Goal: Complete application form

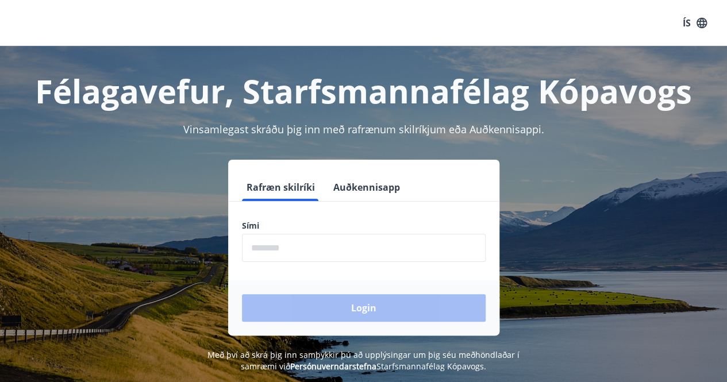
click at [286, 249] on input "phone" at bounding box center [364, 248] width 244 height 28
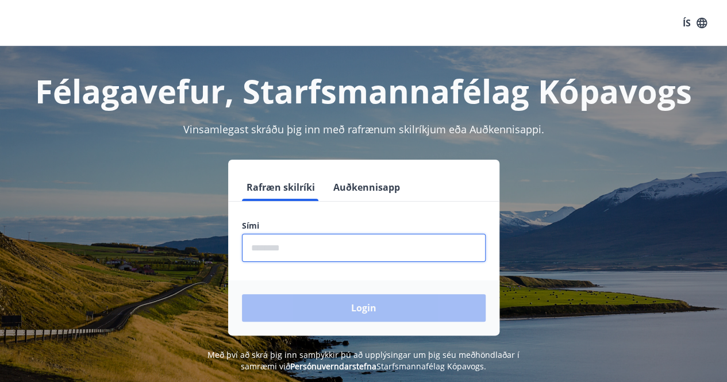
type input "********"
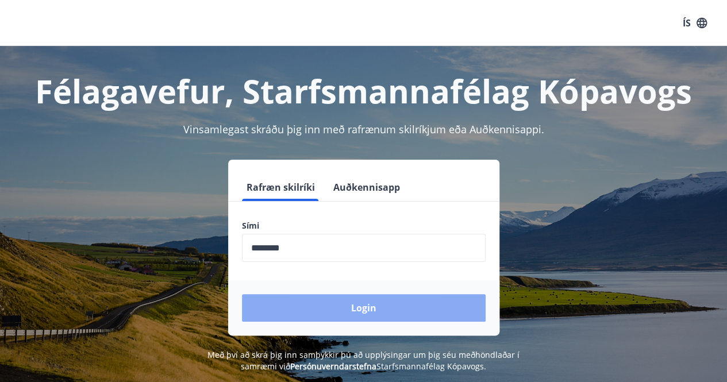
click at [364, 305] on button "Login" at bounding box center [364, 308] width 244 height 28
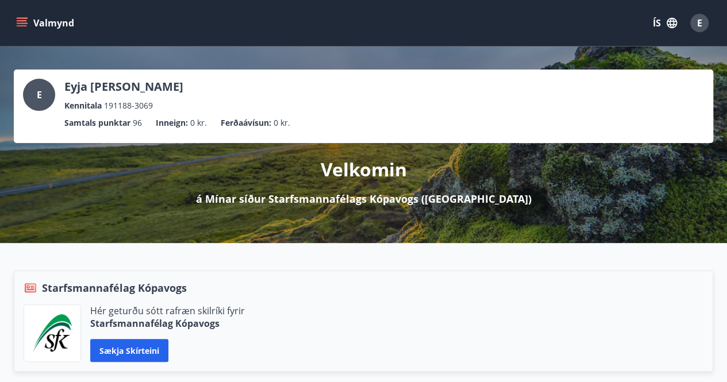
click at [40, 24] on button "Valmynd" at bounding box center [46, 23] width 65 height 21
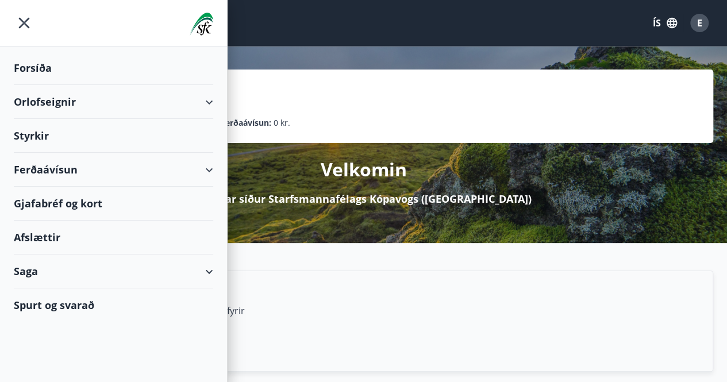
click at [43, 85] on div "Styrkir" at bounding box center [114, 68] width 200 height 34
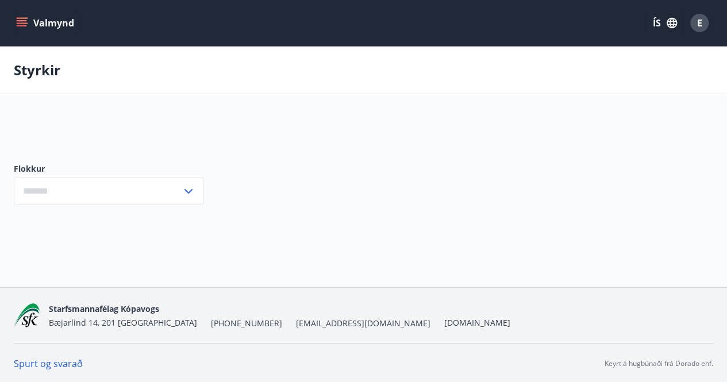
type input "***"
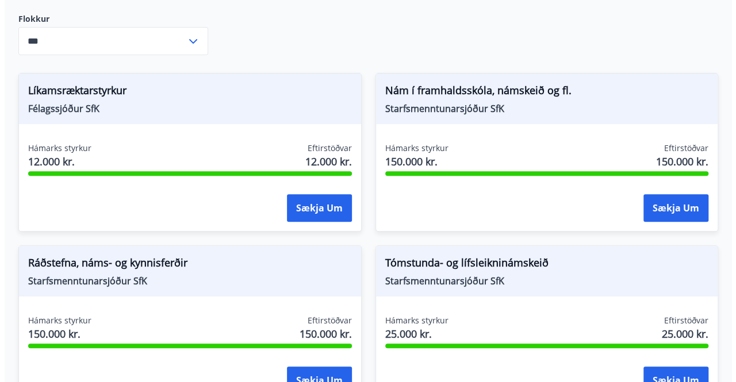
scroll to position [187, 0]
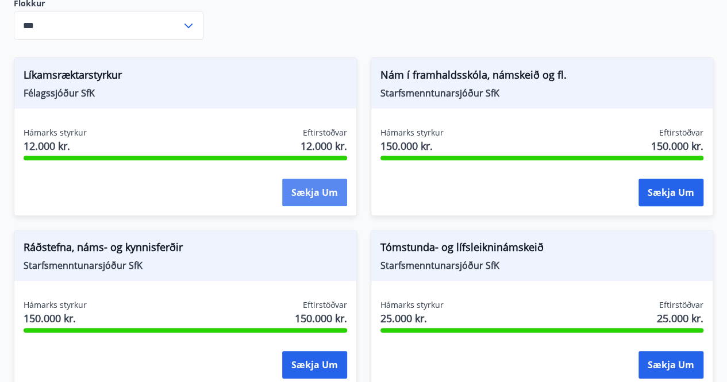
click at [310, 188] on button "Sækja um" at bounding box center [314, 193] width 65 height 28
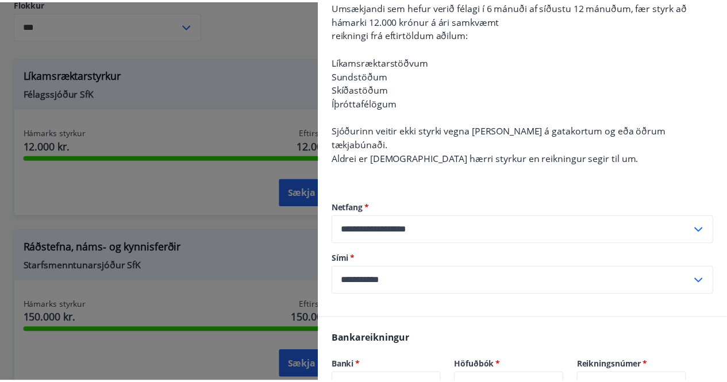
scroll to position [345, 0]
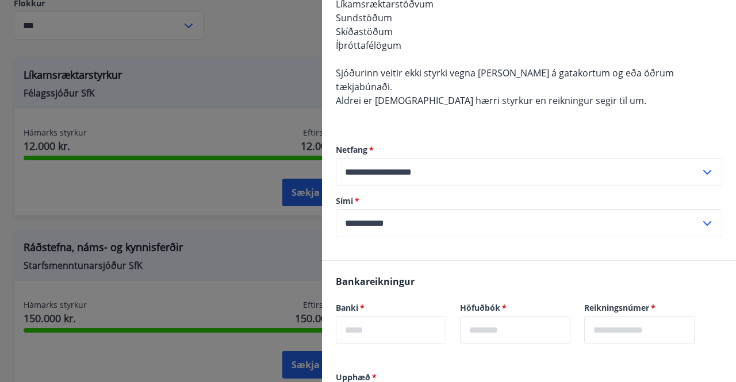
click at [250, 40] on div at bounding box center [368, 191] width 736 height 382
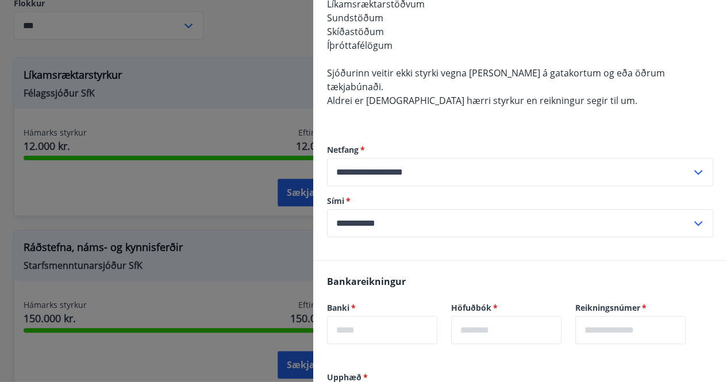
scroll to position [0, 0]
